Goal: Find specific page/section: Locate a particular part of the current website

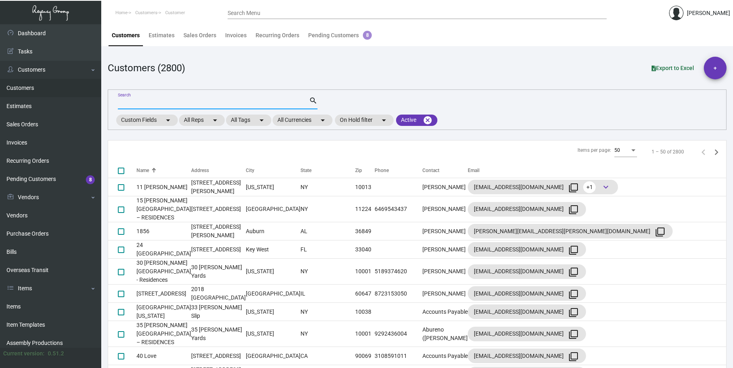
click at [127, 102] on input "Search" at bounding box center [213, 103] width 191 height 6
type input "[PERSON_NAME]"
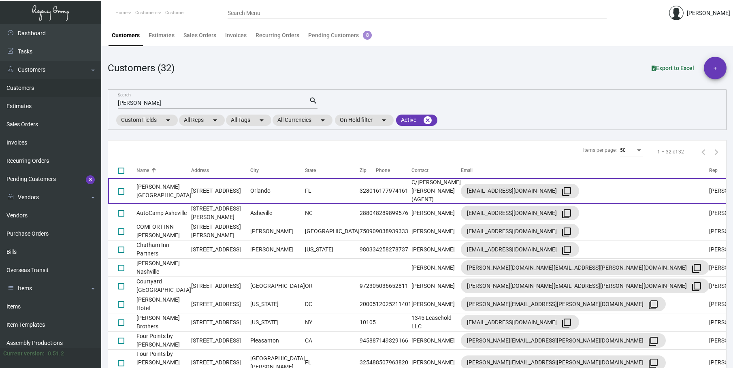
click at [203, 190] on td "[STREET_ADDRESS]" at bounding box center [220, 191] width 59 height 26
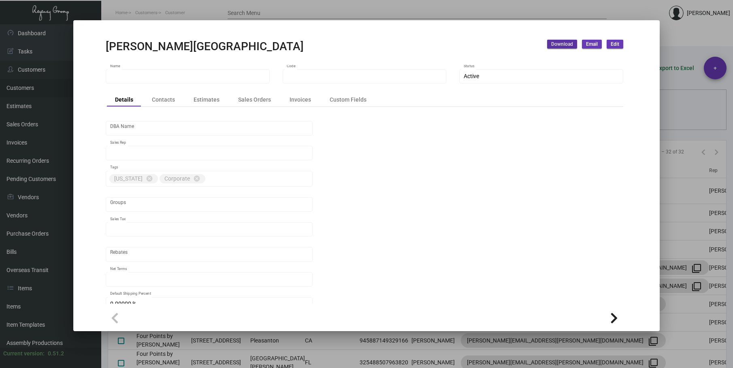
type input "[PERSON_NAME][GEOGRAPHIC_DATA]"
type input "AAH24"
type input "[PERSON_NAME]"
type input "Out of State"
type input "COD"
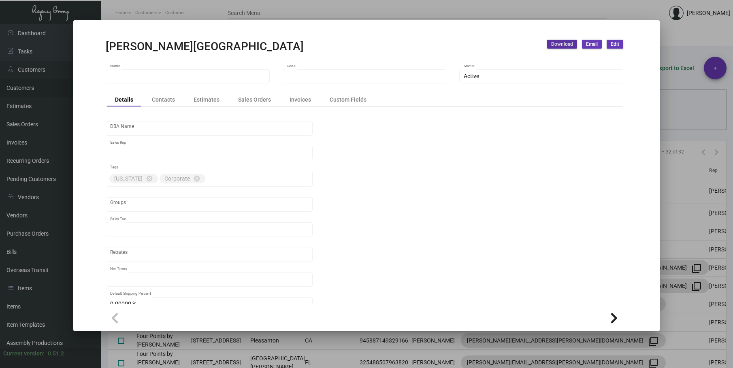
type input "United States Dollar $"
type input "$ 0.00"
click at [165, 100] on div "Contacts" at bounding box center [163, 99] width 23 height 9
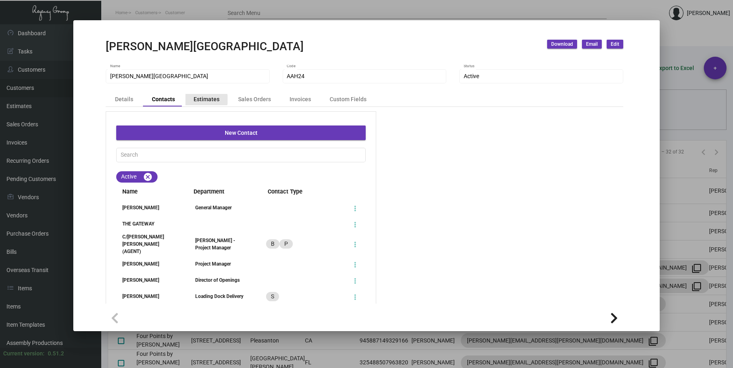
click at [203, 100] on div "Estimates" at bounding box center [207, 99] width 26 height 9
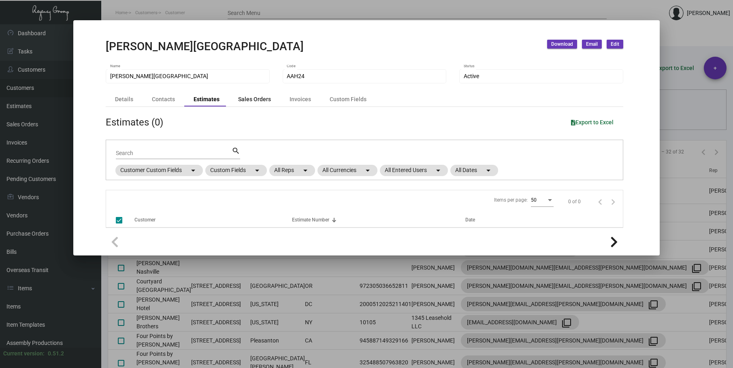
click at [253, 99] on div "Sales Orders" at bounding box center [254, 99] width 33 height 9
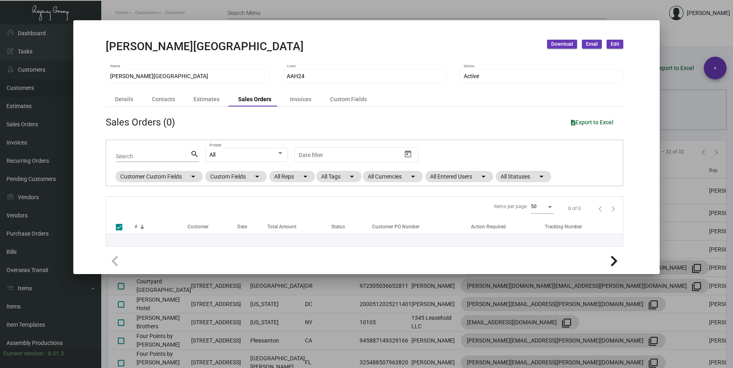
checkbox input "false"
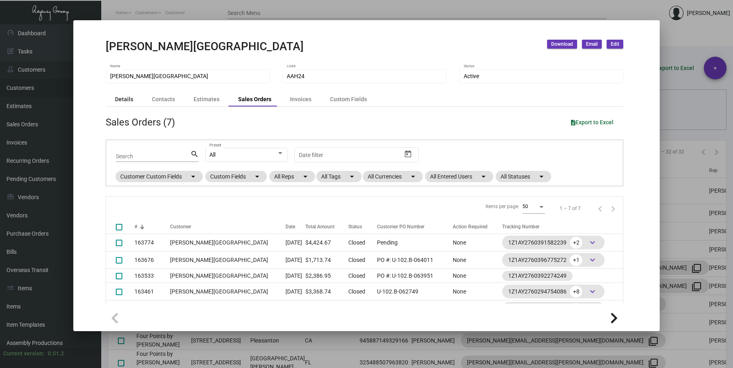
click at [116, 99] on div "Details" at bounding box center [124, 99] width 18 height 9
